Goal: Task Accomplishment & Management: Manage account settings

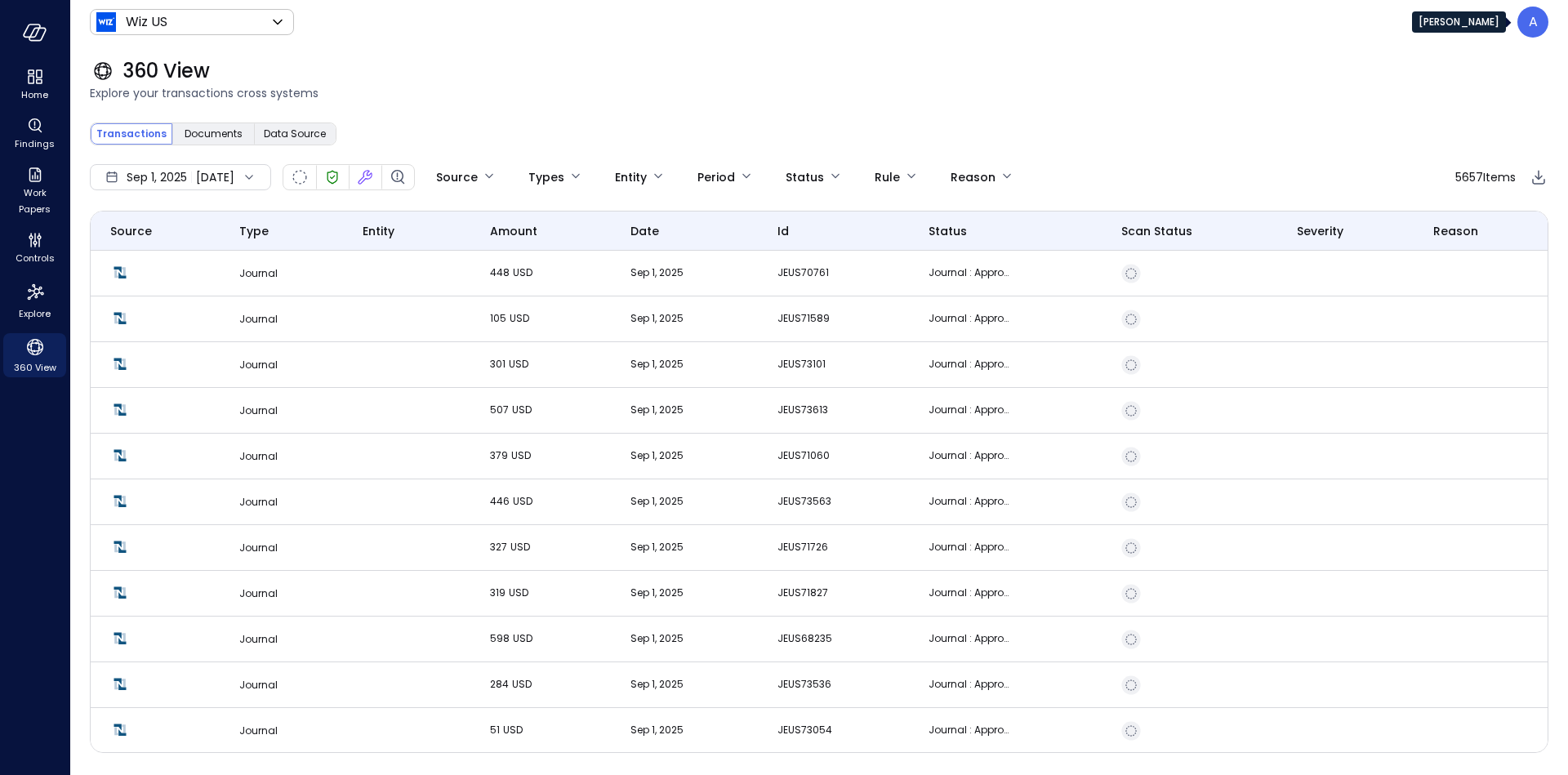
click at [1529, 27] on p "A" at bounding box center [1532, 22] width 9 height 20
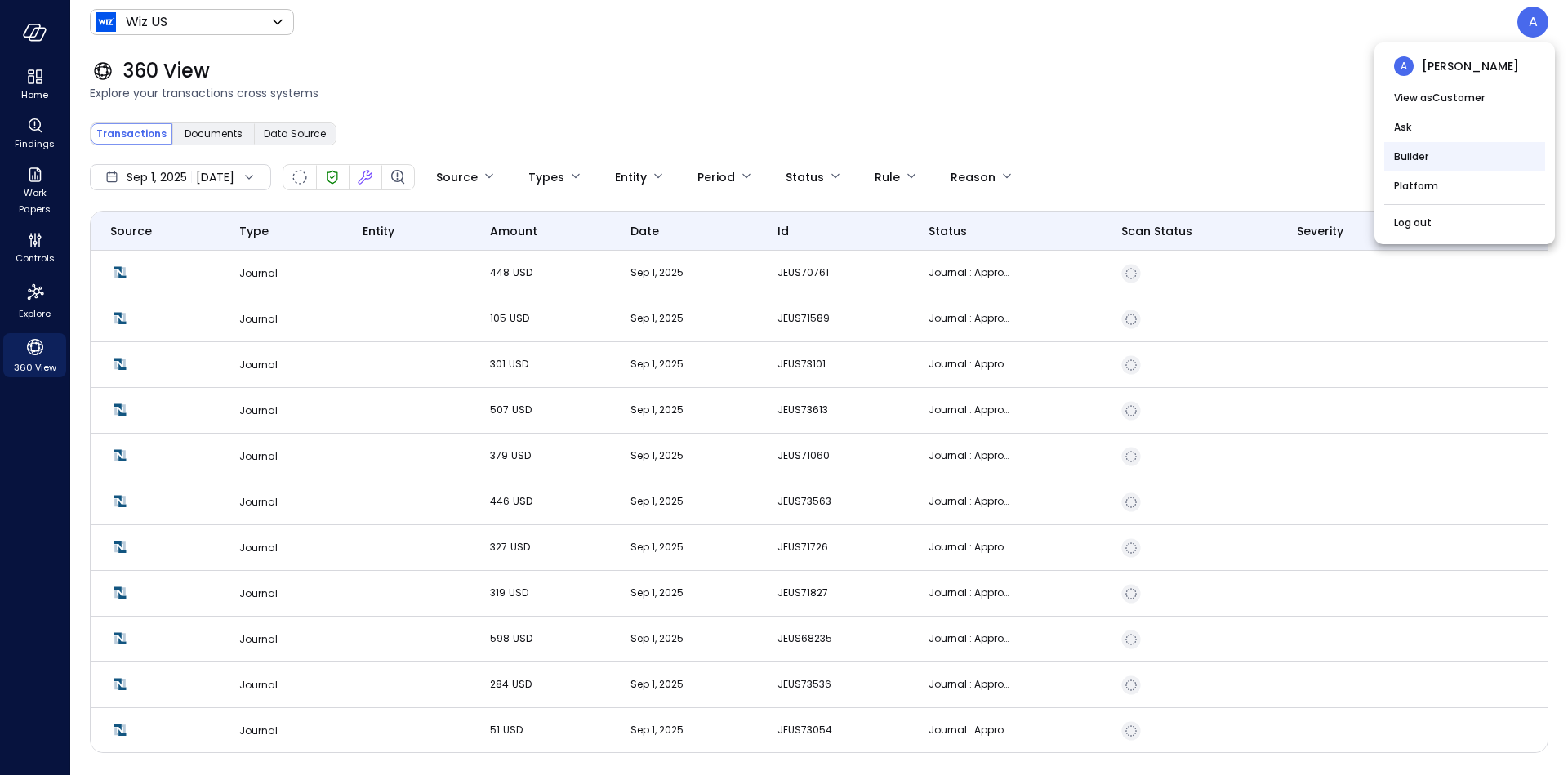
click at [1437, 162] on li "Builder" at bounding box center [1464, 156] width 161 height 29
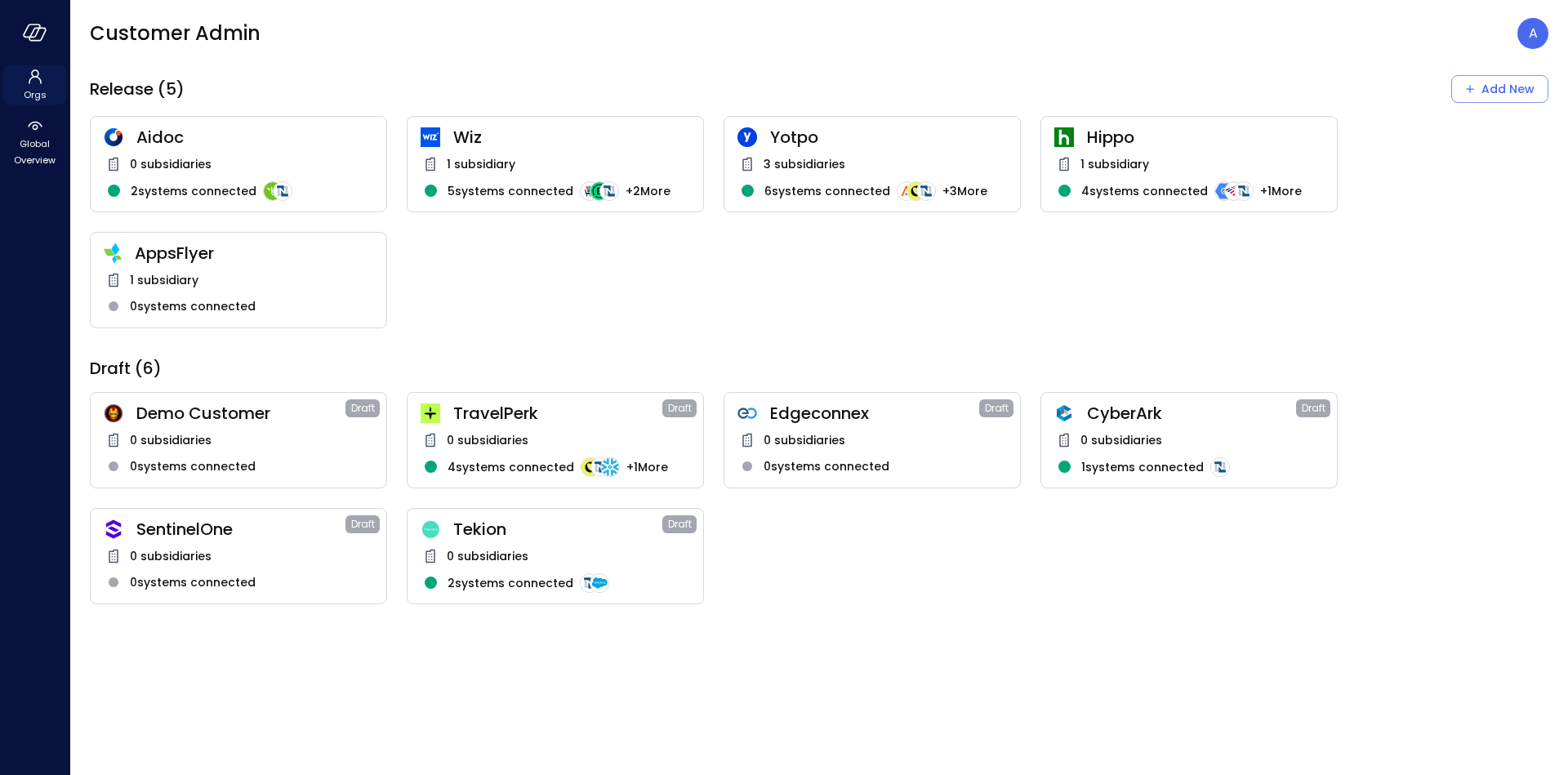
click at [33, 77] on icon at bounding box center [35, 76] width 13 height 15
click at [30, 142] on span "Global Overview" at bounding box center [35, 152] width 50 height 33
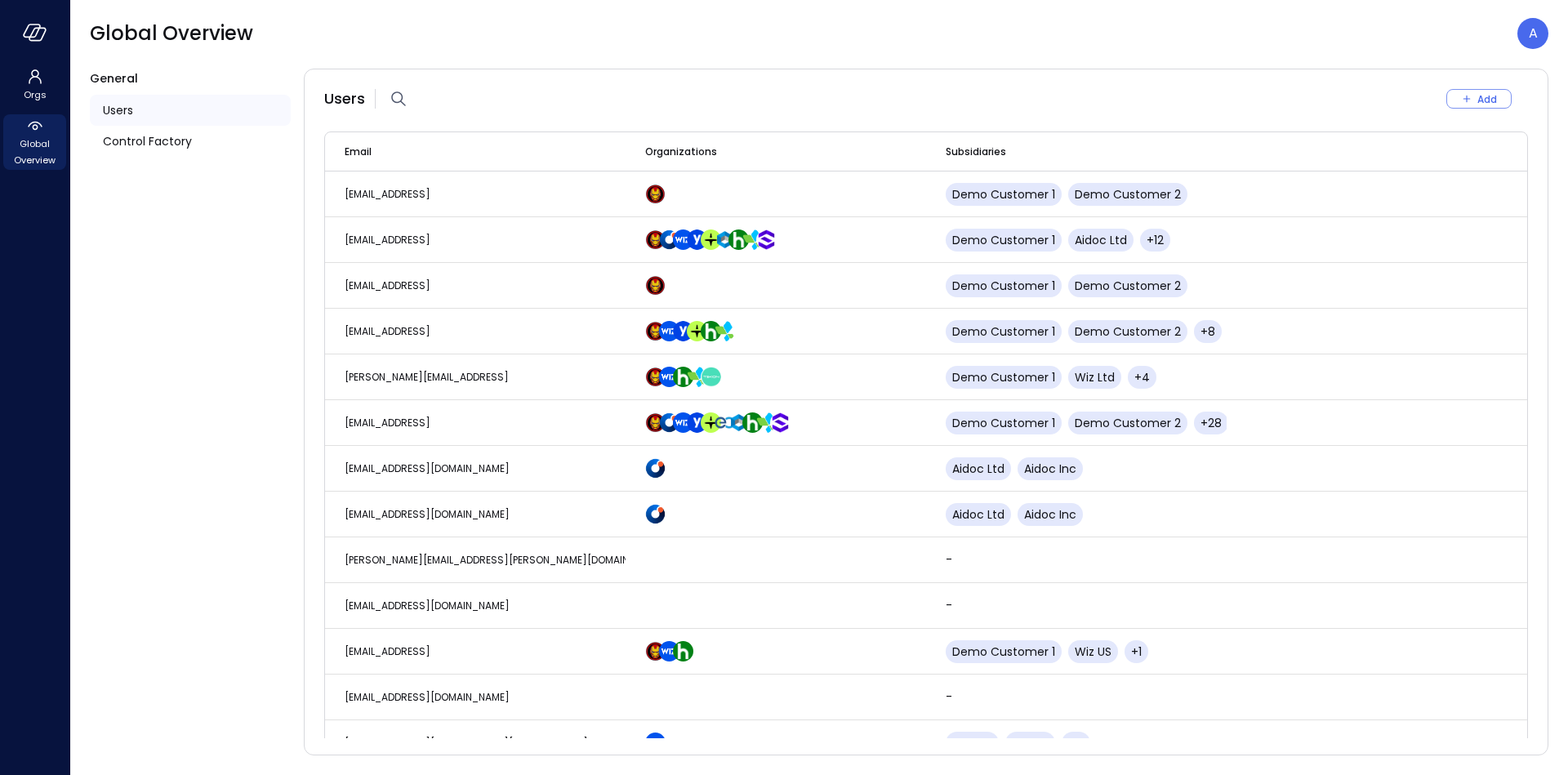
click at [180, 102] on div "Users" at bounding box center [190, 110] width 201 height 31
click at [399, 96] on icon "button" at bounding box center [399, 99] width 20 height 20
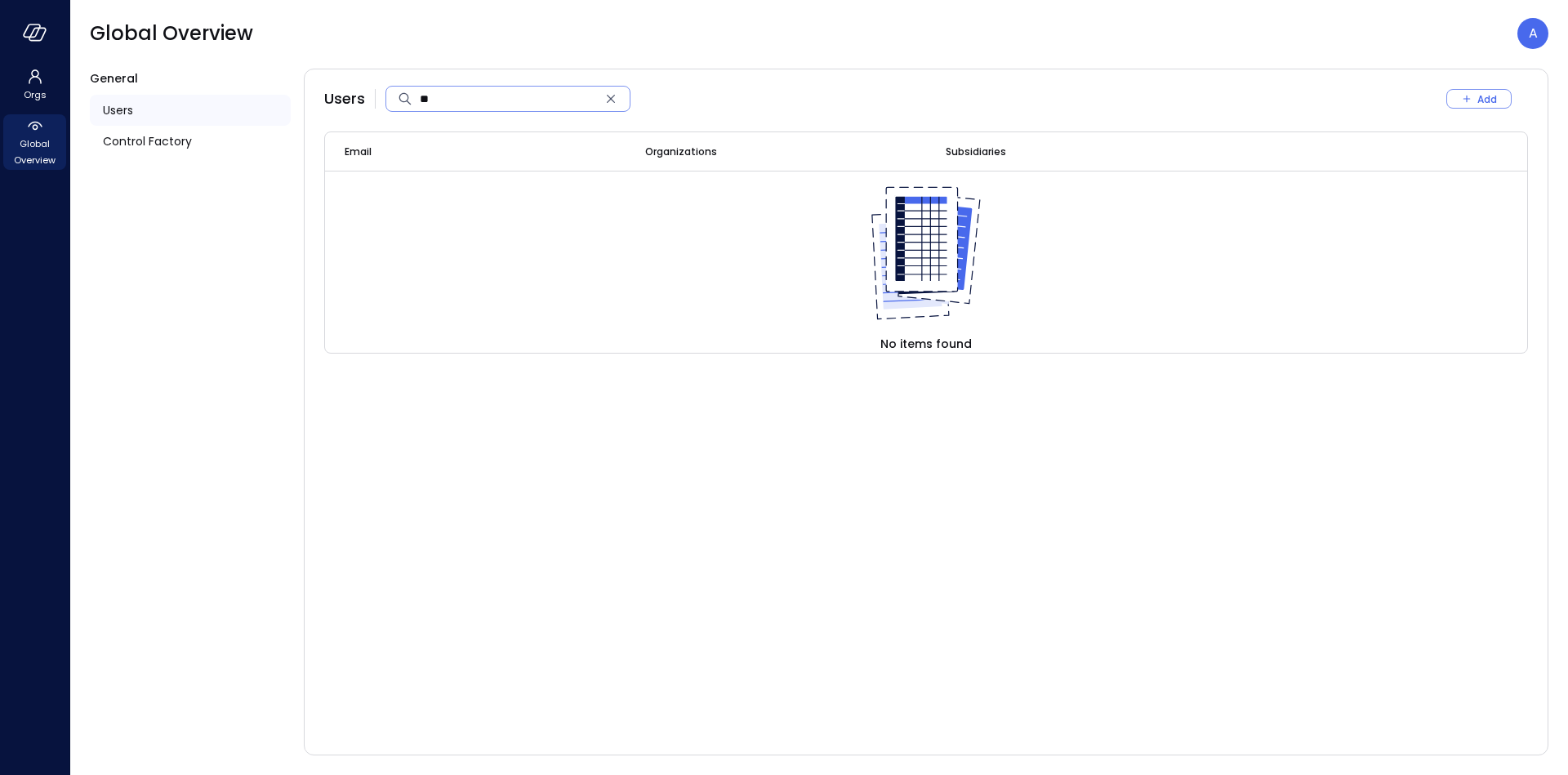
type input "*"
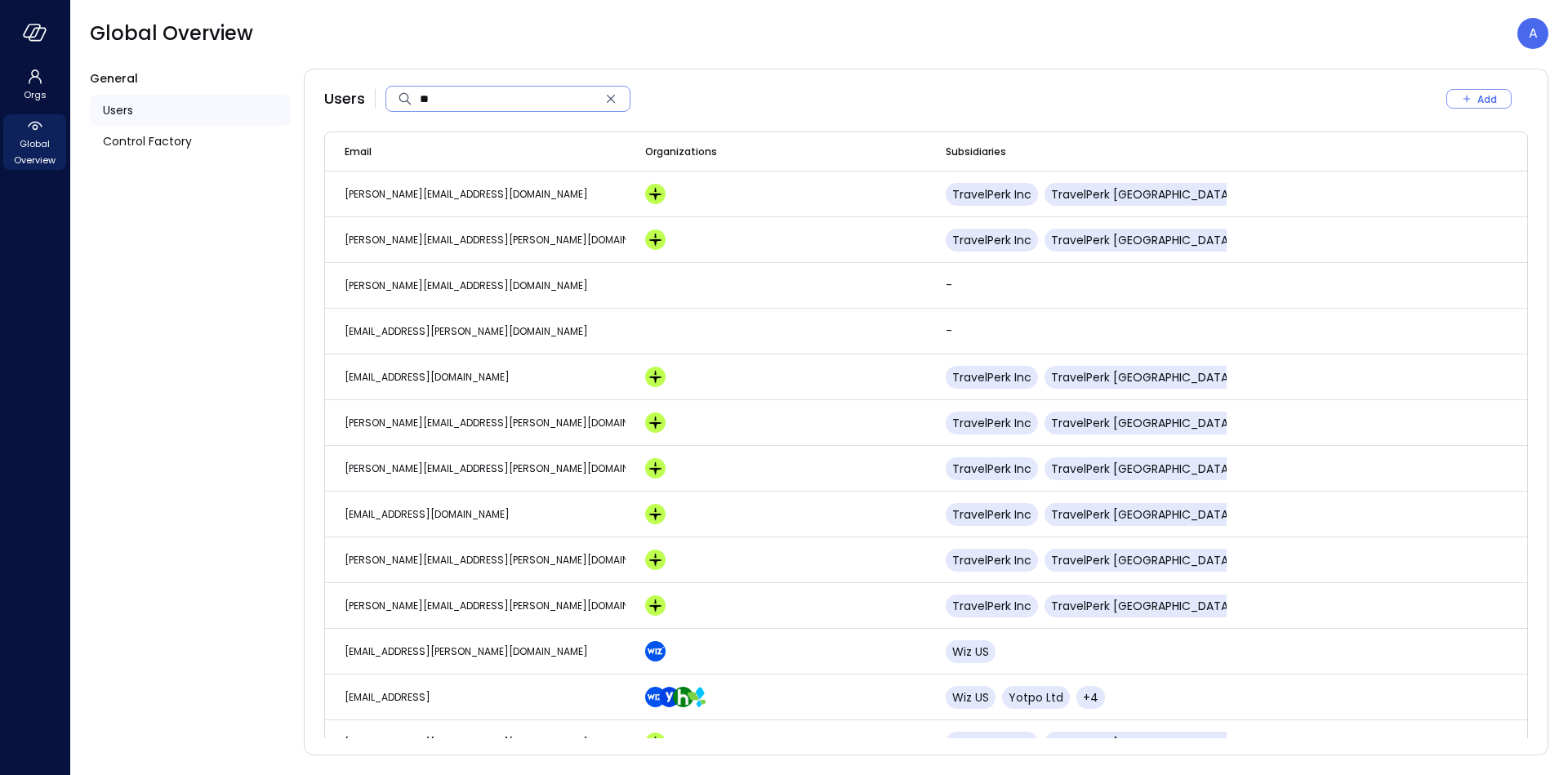
type input "***"
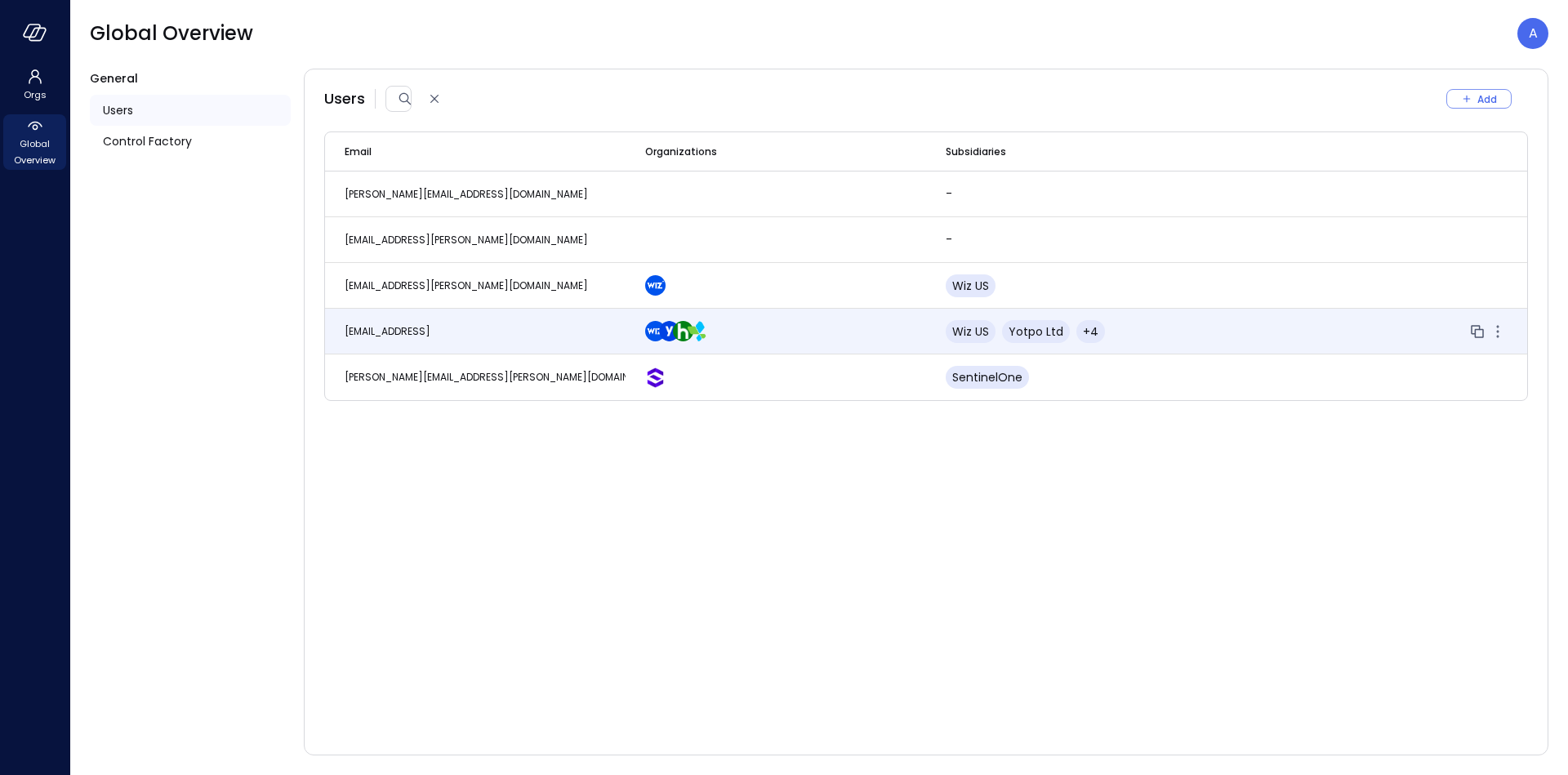
click at [431, 333] on span "[EMAIL_ADDRESS]" at bounding box center [388, 331] width 86 height 14
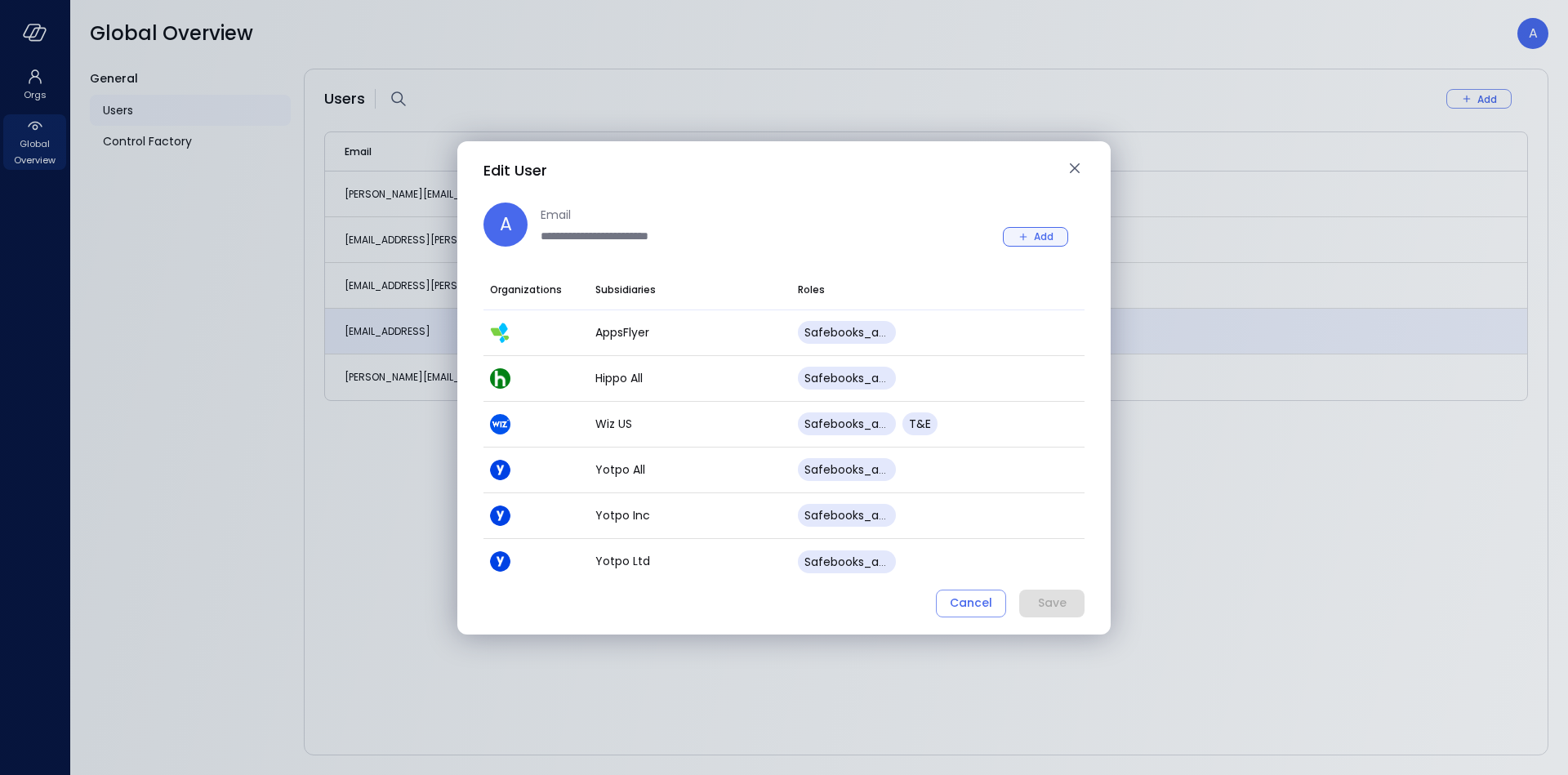
click at [1031, 237] on button "Add" at bounding box center [1034, 237] width 65 height 20
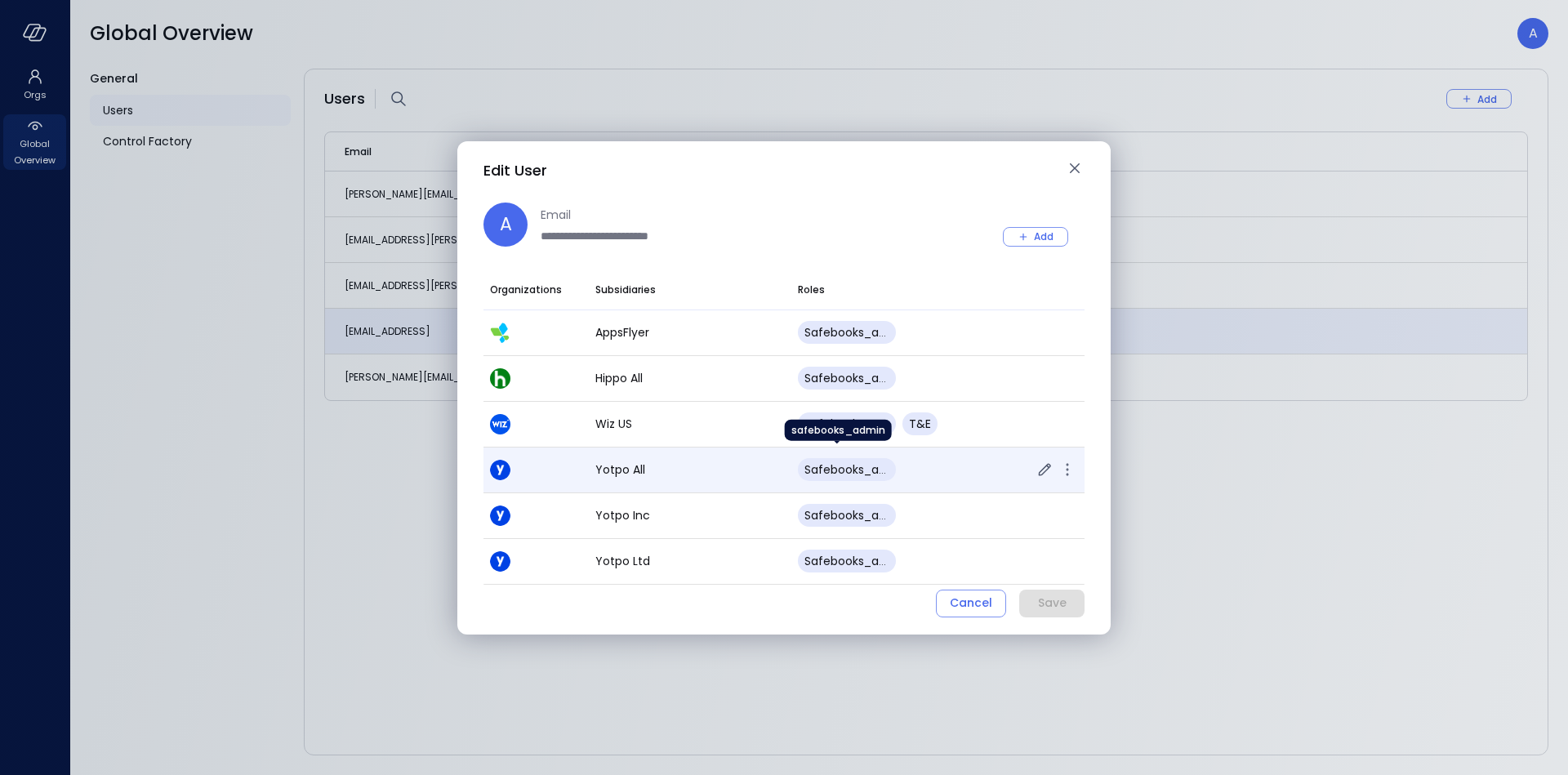
scroll to position [41, 0]
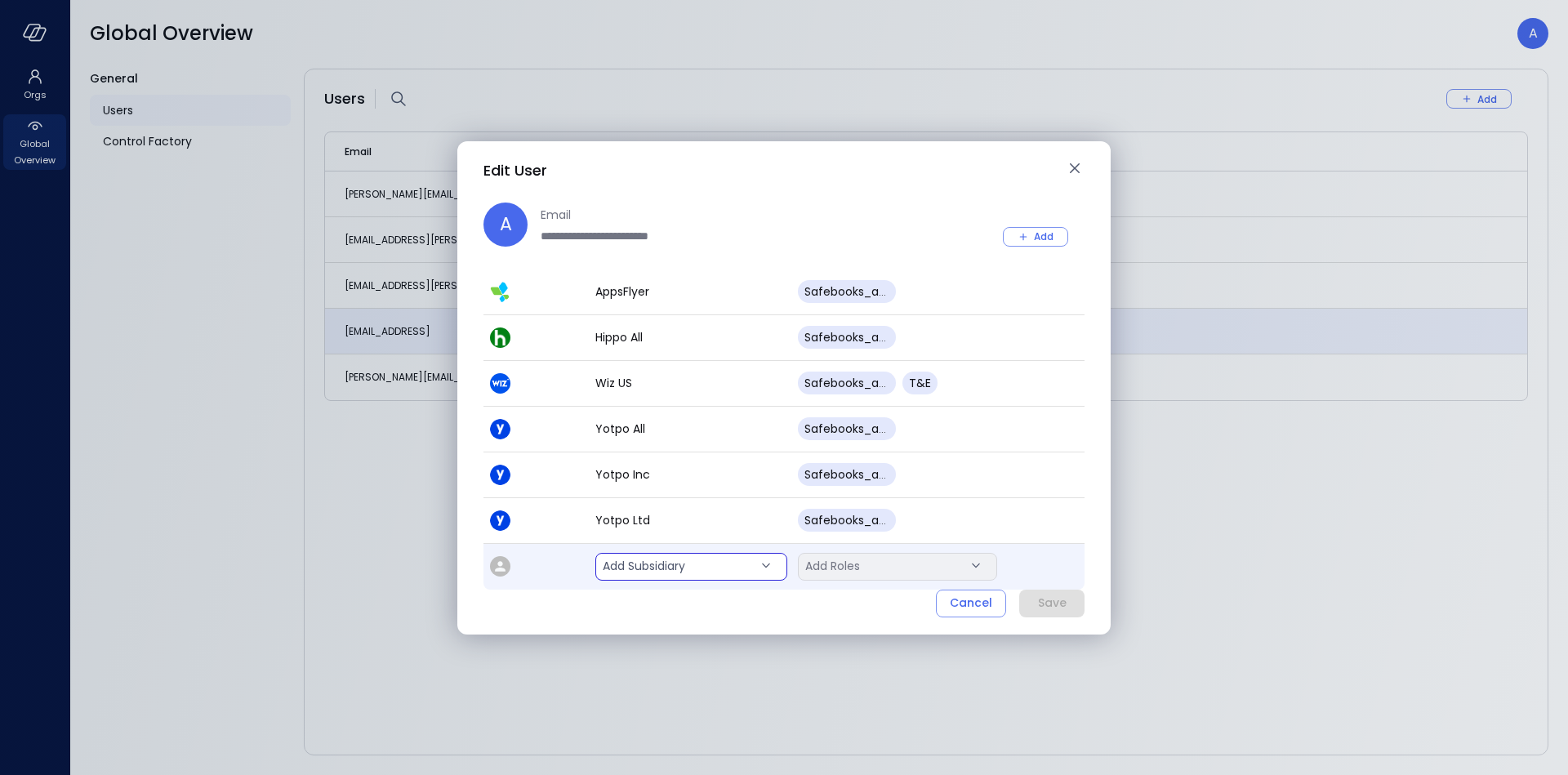
click at [706, 564] on body "**********" at bounding box center [784, 387] width 1568 height 775
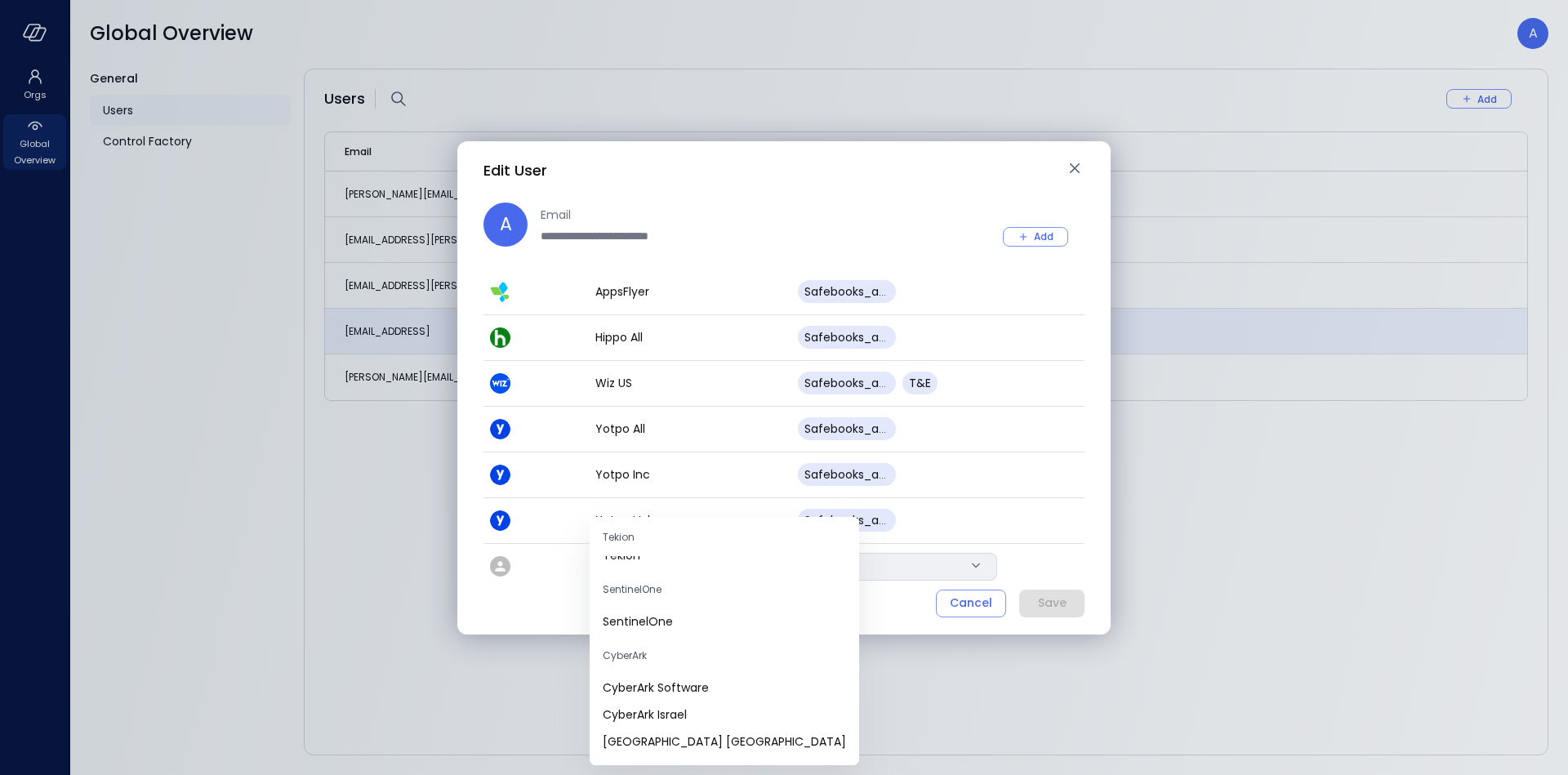
scroll to position [0, 0]
click at [1074, 169] on div at bounding box center [784, 387] width 1568 height 775
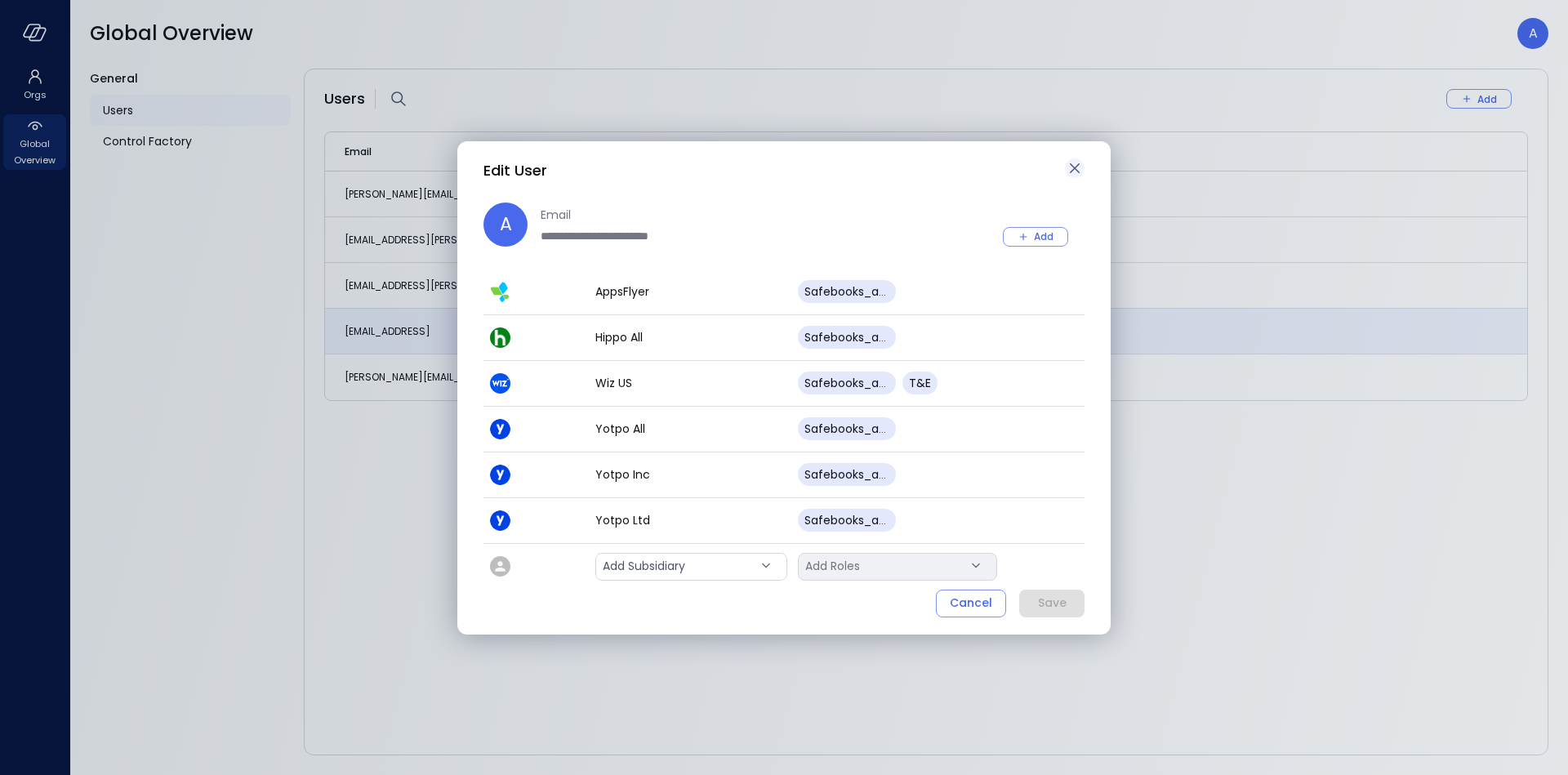
click at [1070, 168] on icon "button" at bounding box center [1074, 168] width 20 height 20
